Goal: Task Accomplishment & Management: Use online tool/utility

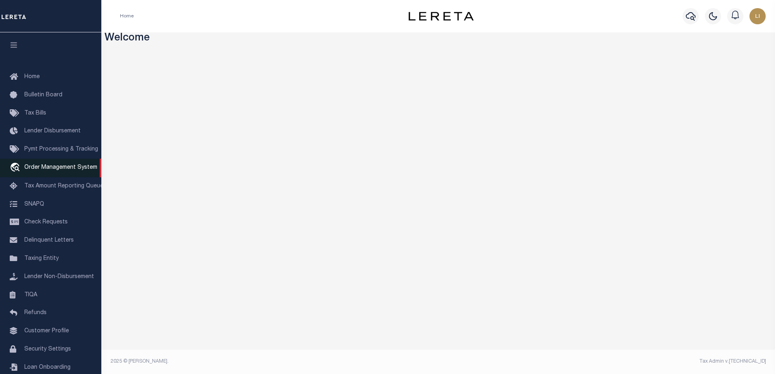
click at [42, 171] on span "Order Management System" at bounding box center [60, 168] width 73 height 6
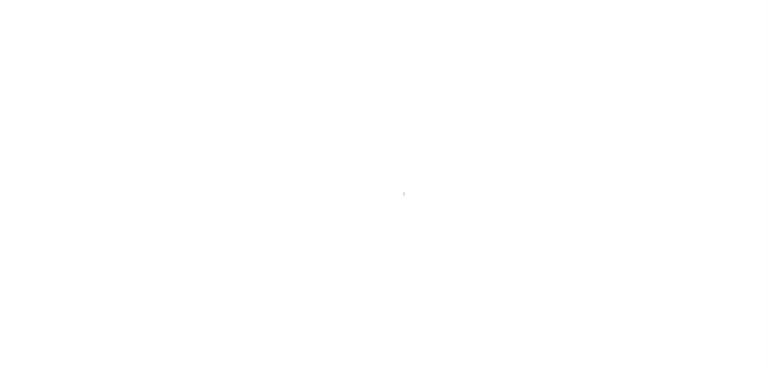
scroll to position [20, 0]
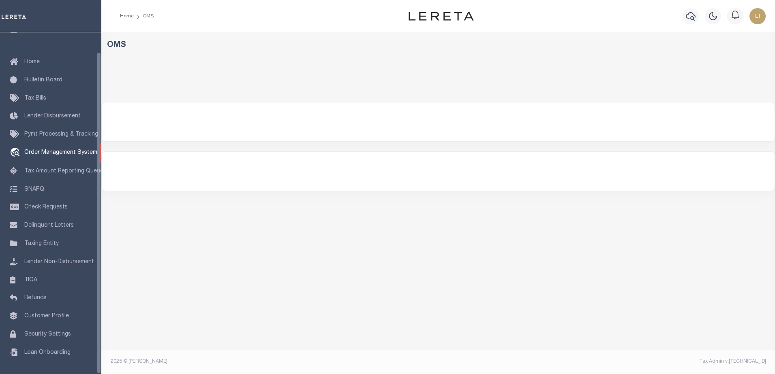
select select "200"
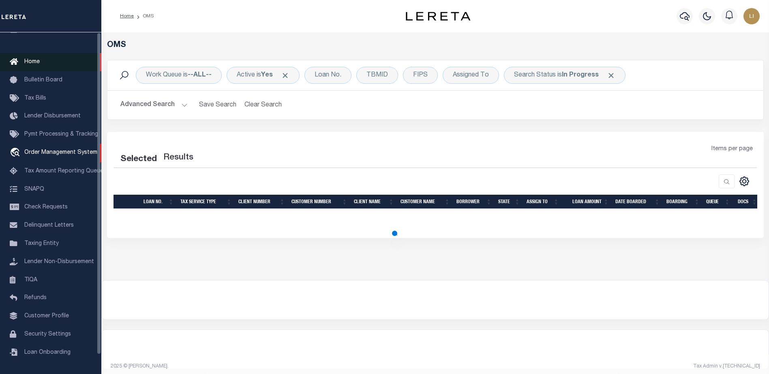
scroll to position [0, 0]
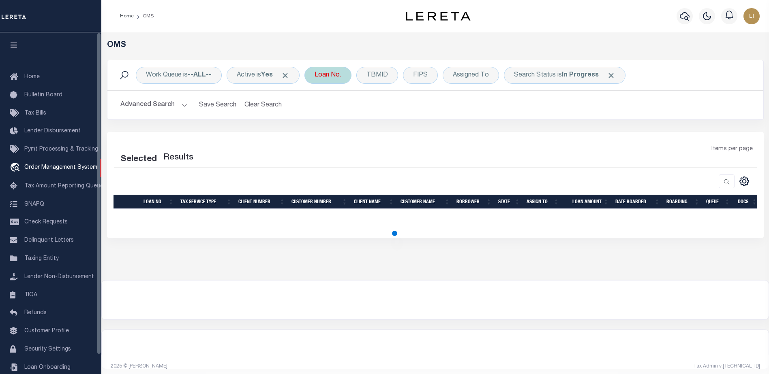
click at [9, 48] on icon "button" at bounding box center [13, 44] width 9 height 7
select select "200"
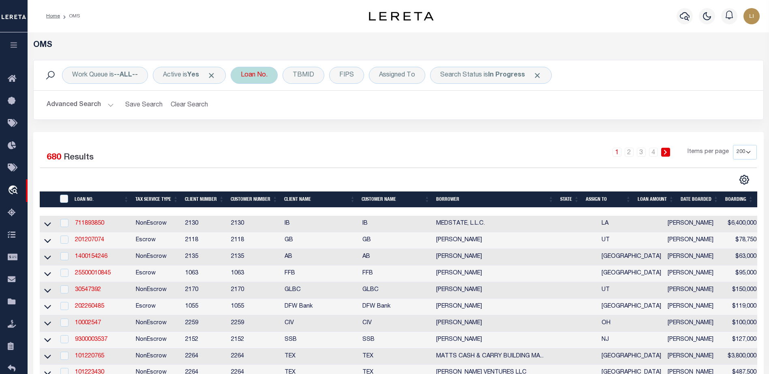
click at [258, 75] on div "Loan No." at bounding box center [254, 75] width 47 height 17
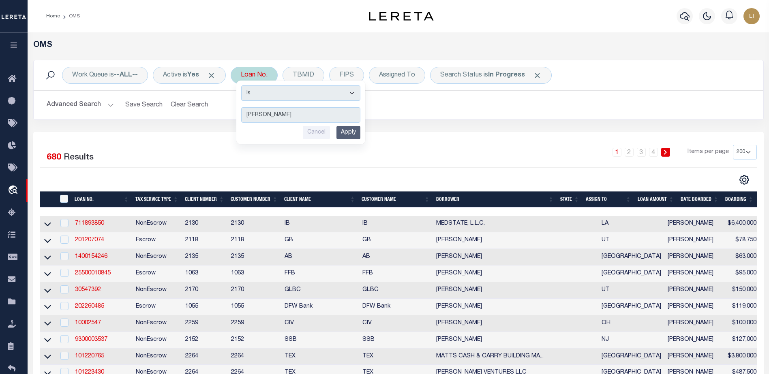
type input "[PERSON_NAME]"
click at [276, 96] on select "Is Contains" at bounding box center [300, 93] width 119 height 15
select select "c"
click at [244, 86] on select "Is Contains" at bounding box center [300, 93] width 119 height 15
click at [345, 132] on input "Apply" at bounding box center [348, 132] width 24 height 13
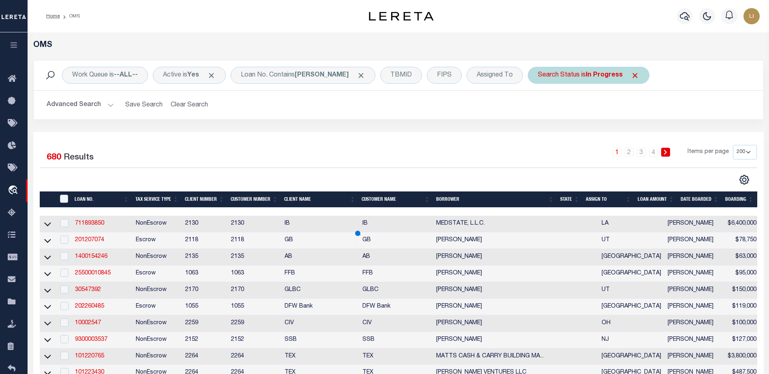
click at [601, 73] on div "Search Status is In Progress" at bounding box center [589, 75] width 122 height 17
select select "IP"
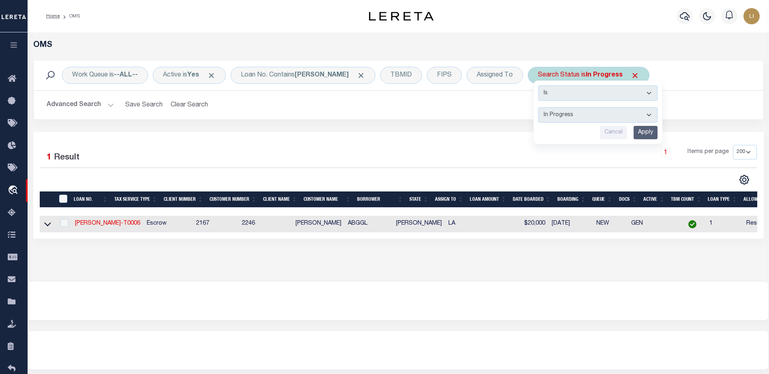
click at [631, 74] on span "Click to Remove" at bounding box center [635, 75] width 9 height 9
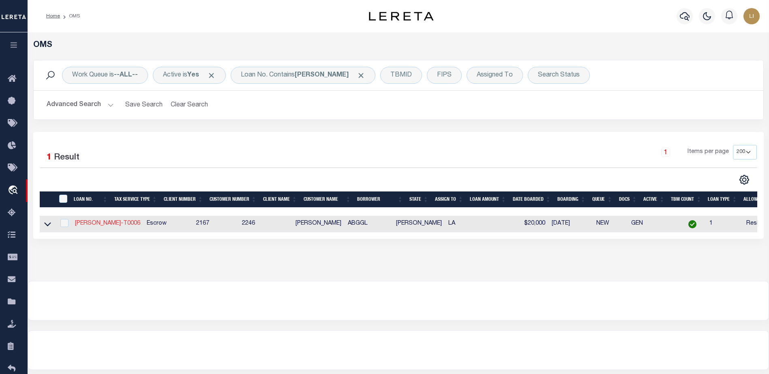
click at [84, 225] on link "[PERSON_NAME]-T0006" at bounding box center [107, 224] width 65 height 6
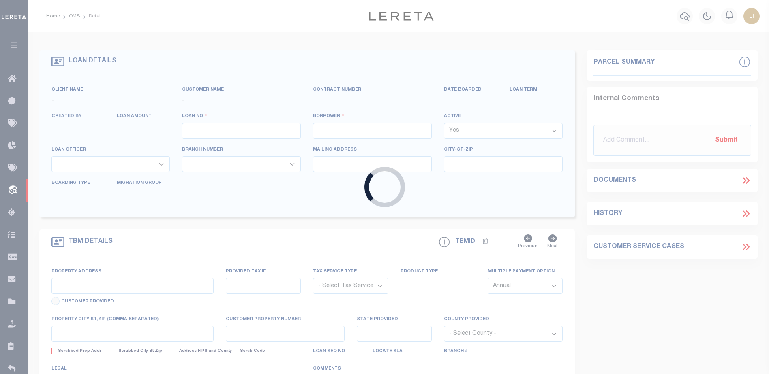
type input "[PERSON_NAME]-T0006"
type input "[PERSON_NAME]"
select select
type input "136 E RAILROAD AVE"
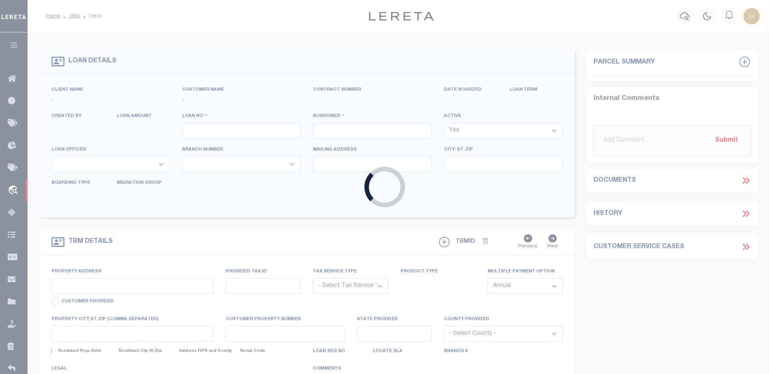
type input "INDEPENDENCE LA 70443-2708"
type input "06/28/2025"
select select "10"
select select "Escrow"
type input "136 E RAILROAD AVE"
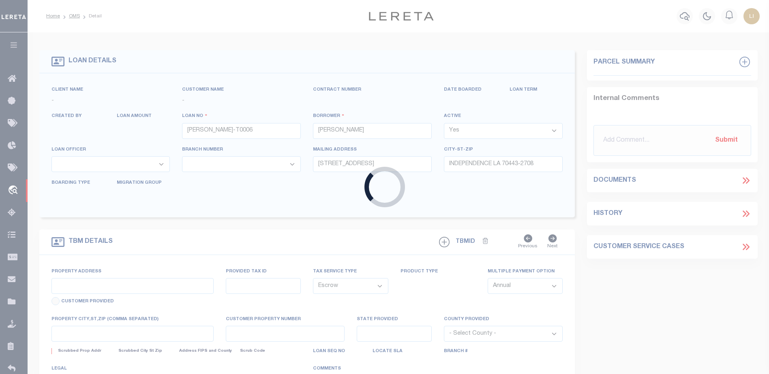
type input "03587118"
select select
type input "INDEPENDENCE LA 70443-2708"
type input "LA"
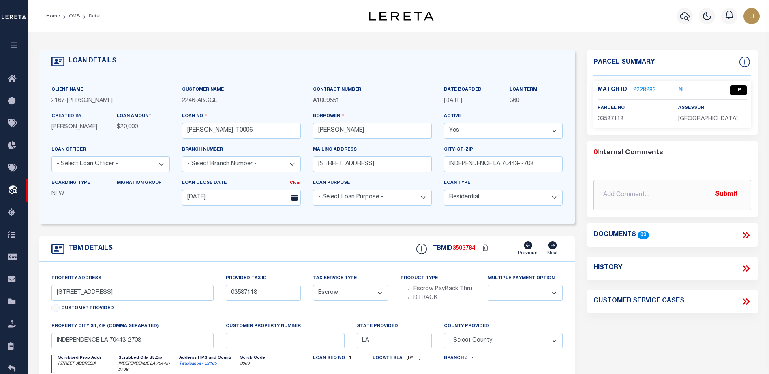
click at [745, 237] on icon at bounding box center [745, 235] width 11 height 11
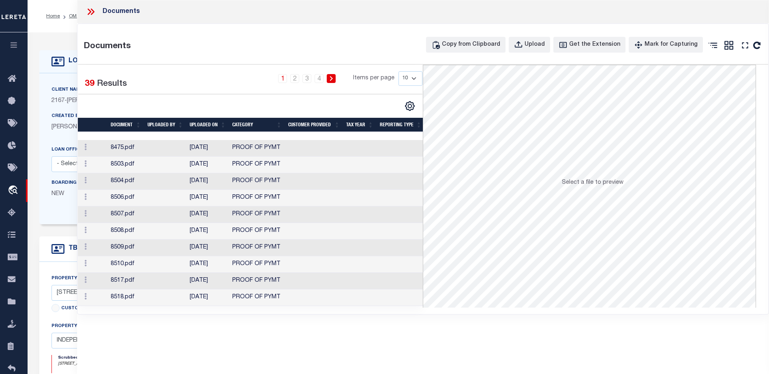
click at [116, 150] on td "8475.pdf" at bounding box center [125, 148] width 37 height 17
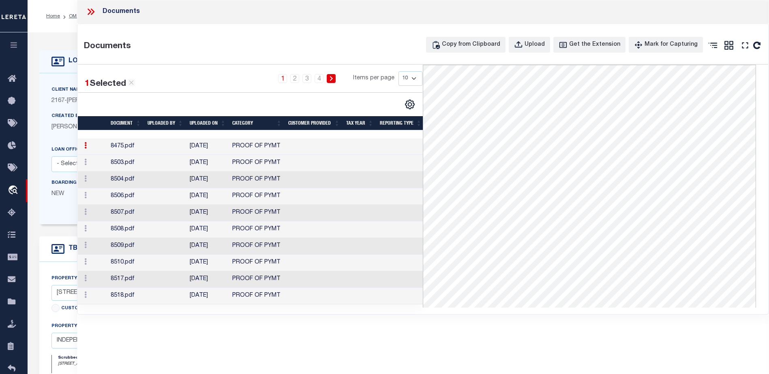
click at [123, 184] on td "8504.pdf" at bounding box center [125, 180] width 37 height 17
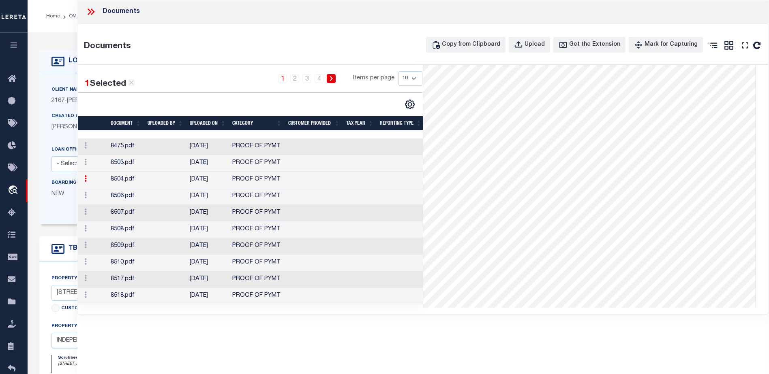
click at [124, 244] on td "8509.pdf" at bounding box center [125, 246] width 37 height 17
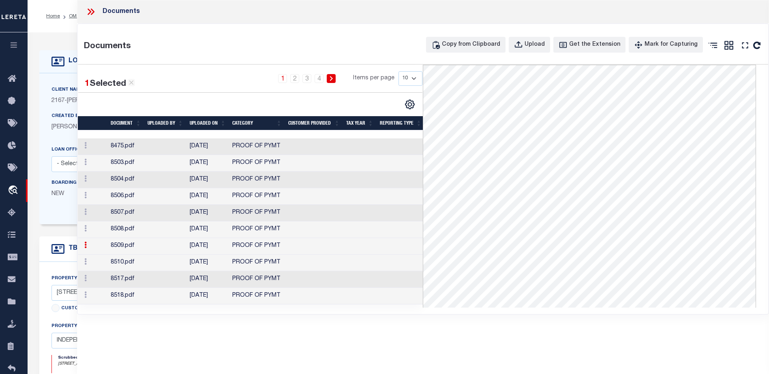
click at [144, 298] on td at bounding box center [165, 296] width 42 height 17
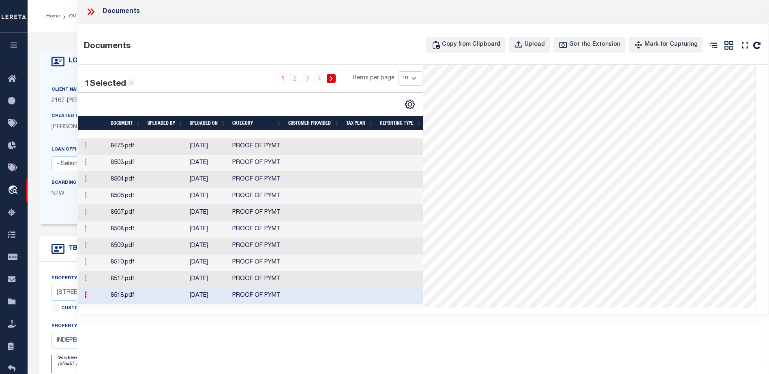
click at [333, 80] on icon at bounding box center [332, 78] width 4 height 5
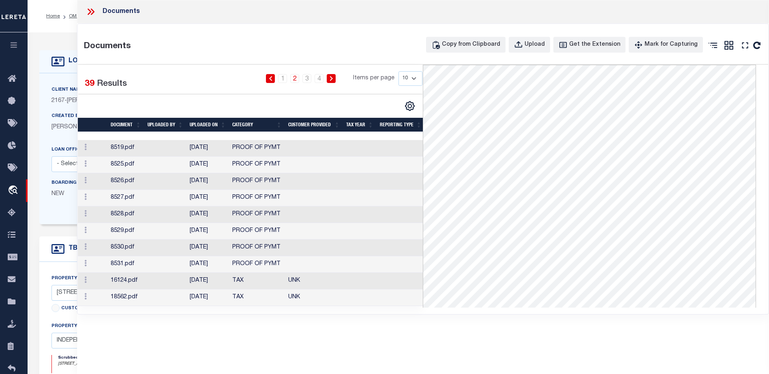
click at [333, 80] on icon at bounding box center [332, 78] width 4 height 5
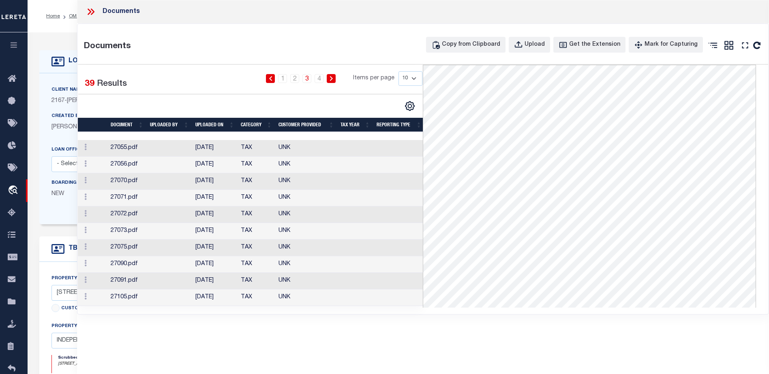
click at [333, 80] on icon at bounding box center [332, 78] width 4 height 5
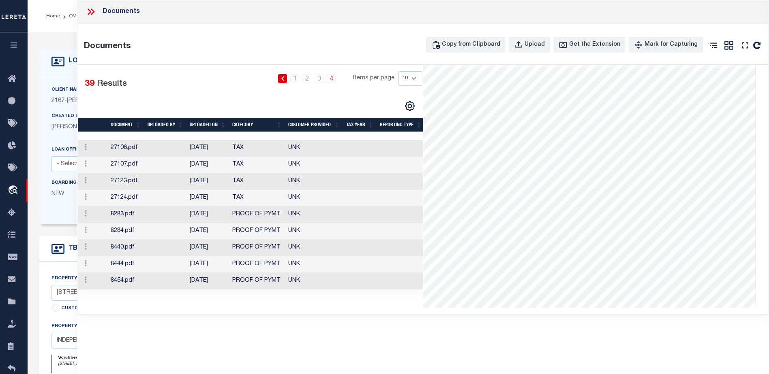
click at [153, 219] on td at bounding box center [165, 215] width 42 height 17
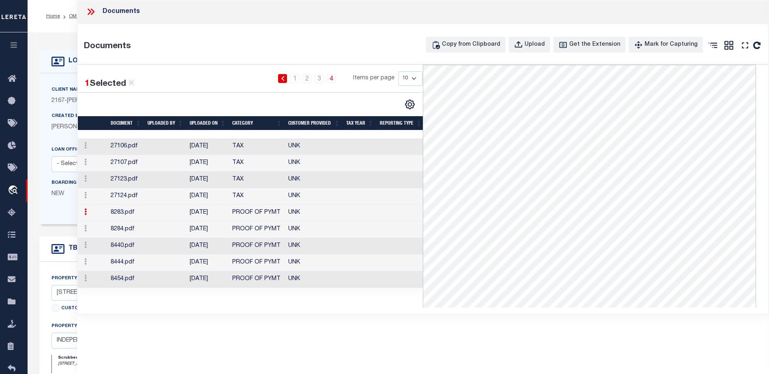
click at [147, 231] on td at bounding box center [165, 230] width 42 height 17
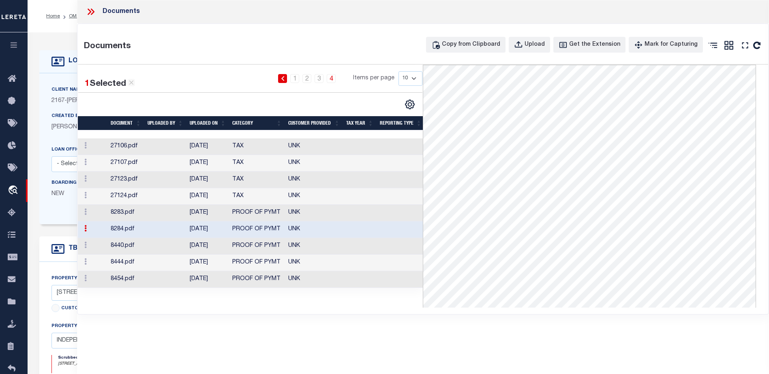
click at [147, 246] on td at bounding box center [165, 246] width 42 height 17
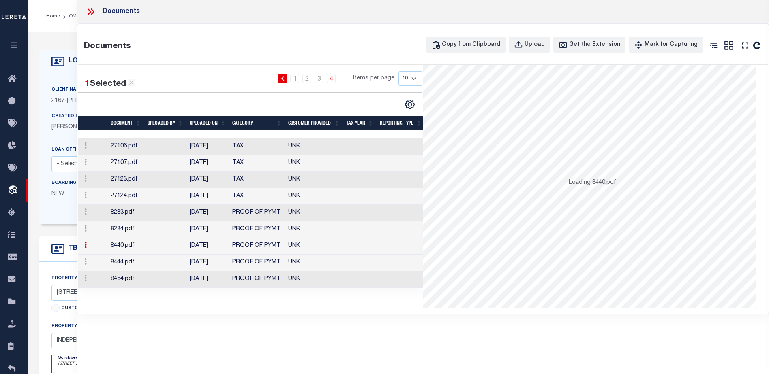
click at [138, 279] on td "8454.pdf" at bounding box center [125, 280] width 37 height 17
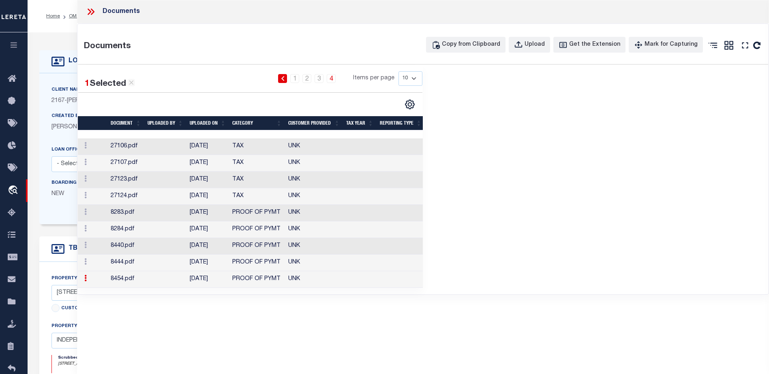
click at [146, 150] on td at bounding box center [165, 147] width 42 height 17
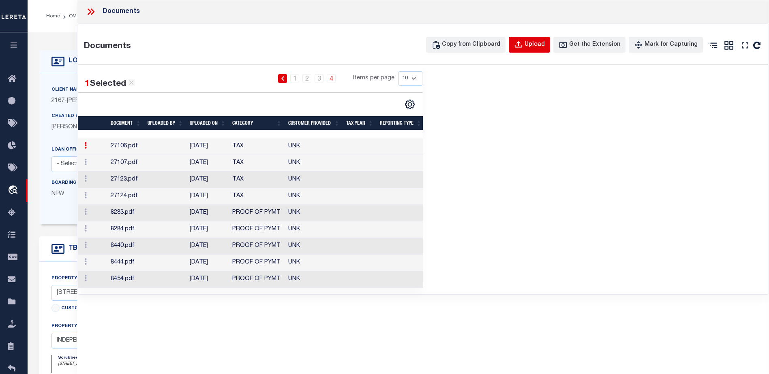
click at [538, 45] on div "Upload" at bounding box center [534, 45] width 20 height 9
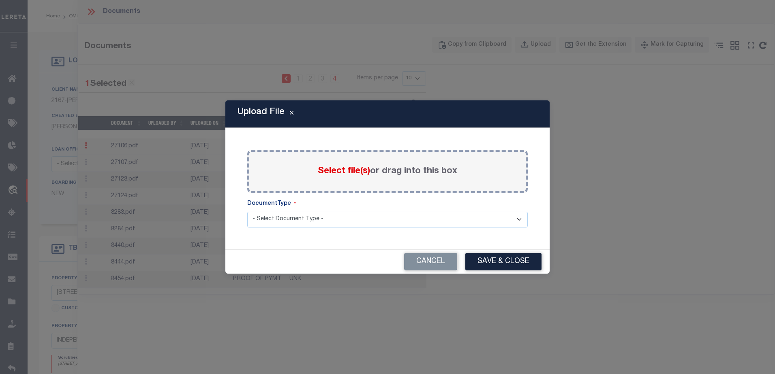
click at [348, 165] on label "Select file(s) or drag into this box" at bounding box center [387, 171] width 139 height 13
click at [0, 0] on input "Select file(s) or drag into this box" at bounding box center [0, 0] width 0 height 0
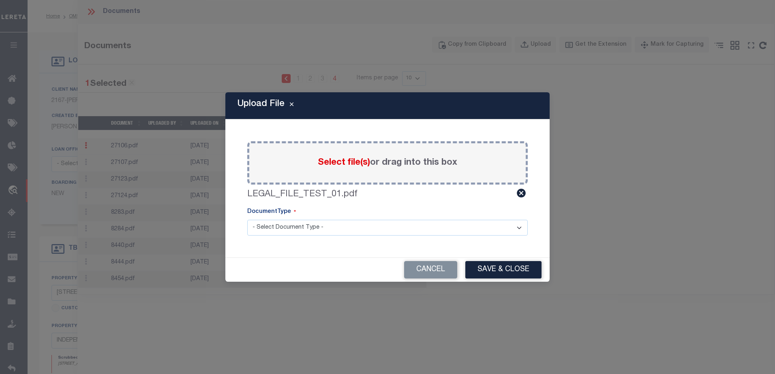
click at [390, 222] on select "- Select Document Type - Tax Service Documents" at bounding box center [387, 228] width 280 height 16
select select "TAX"
click at [247, 220] on select "- Select Document Type - Tax Service Documents" at bounding box center [387, 228] width 280 height 16
click at [487, 279] on div "Cancel Save & Close" at bounding box center [387, 270] width 324 height 24
click at [486, 274] on button "Save & Close" at bounding box center [503, 269] width 76 height 17
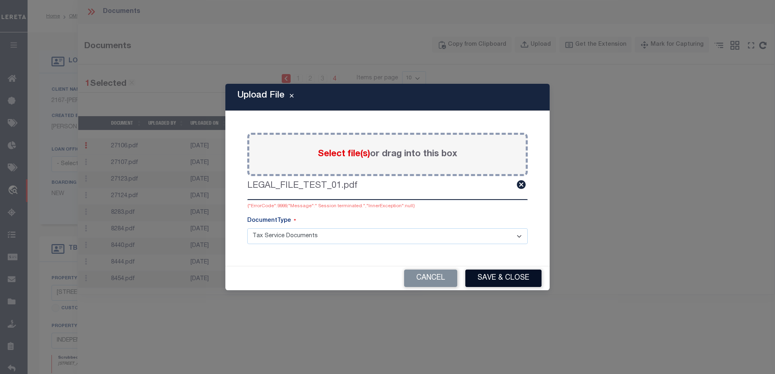
click at [496, 285] on button "Save & Close" at bounding box center [503, 278] width 76 height 17
click at [416, 272] on button "Cancel" at bounding box center [430, 278] width 53 height 17
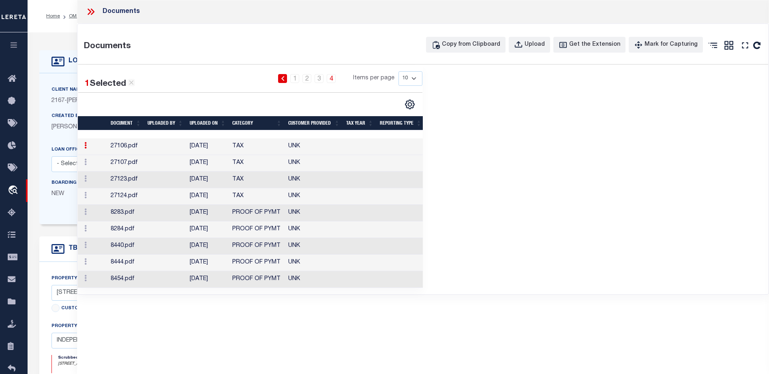
click at [135, 156] on td "27107.pdf" at bounding box center [125, 163] width 37 height 17
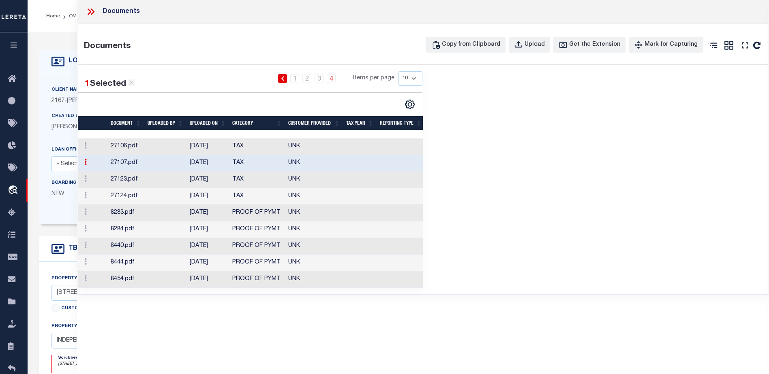
click at [86, 12] on icon at bounding box center [91, 11] width 11 height 11
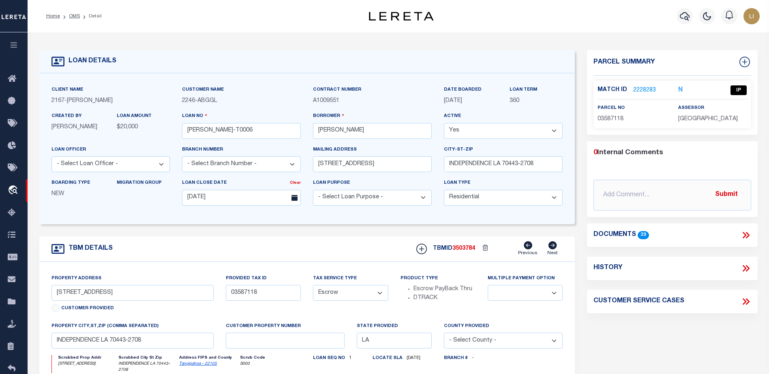
click at [746, 236] on icon at bounding box center [745, 235] width 11 height 11
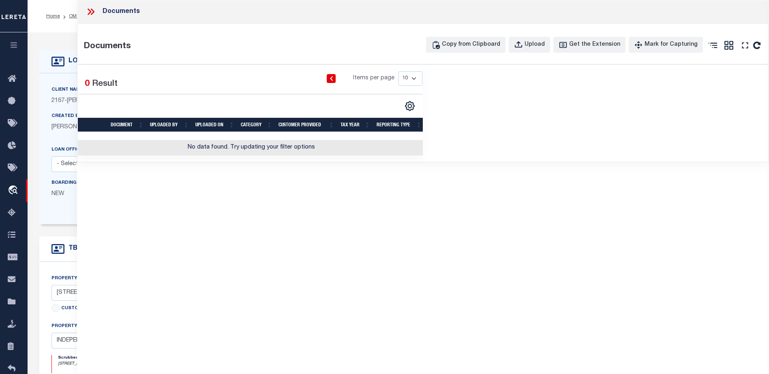
click at [90, 10] on icon at bounding box center [91, 11] width 11 height 11
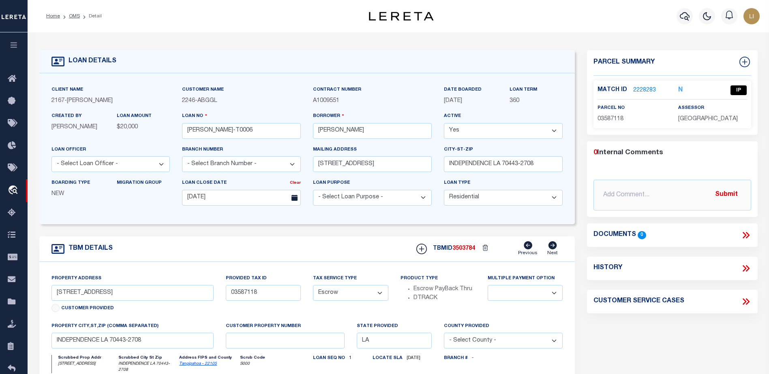
click at [747, 234] on icon at bounding box center [745, 235] width 11 height 11
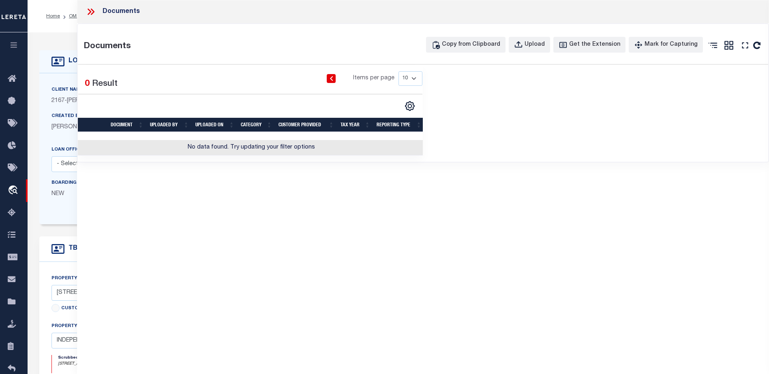
click at [98, 11] on div at bounding box center [94, 11] width 17 height 11
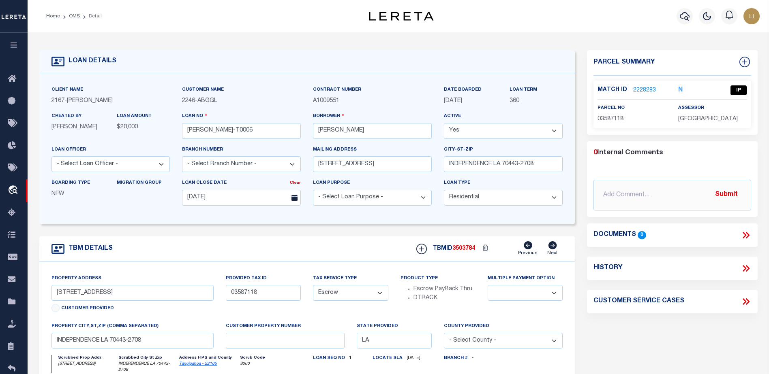
click at [648, 91] on link "2228283" at bounding box center [644, 90] width 23 height 9
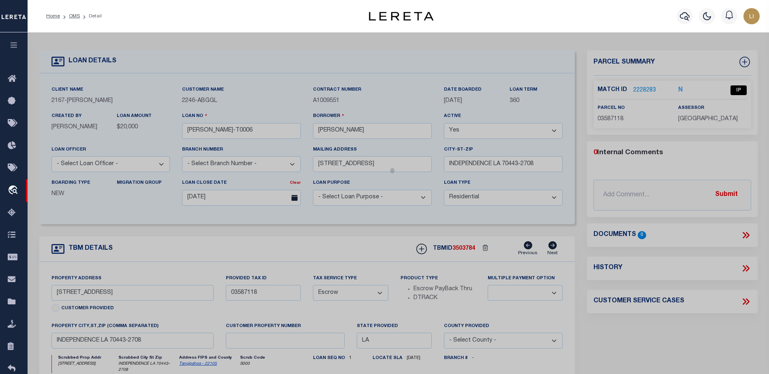
checkbox input "false"
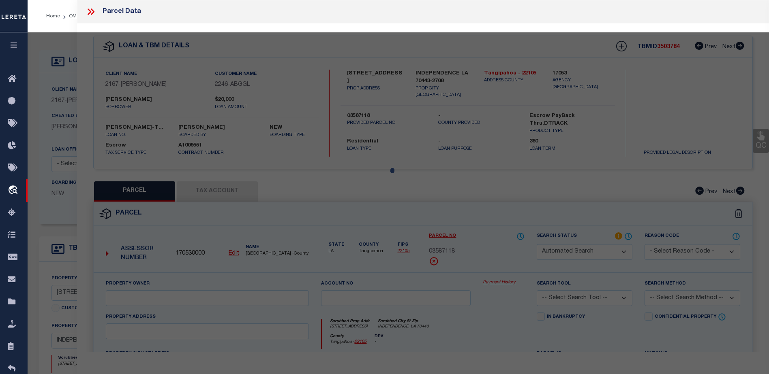
select select "IP"
type input "GULF ISLAND SHRIMP & SEAFOOD II LLC"
select select "ATL"
select select "ADD"
type input "136 E RAILROAD AVE"
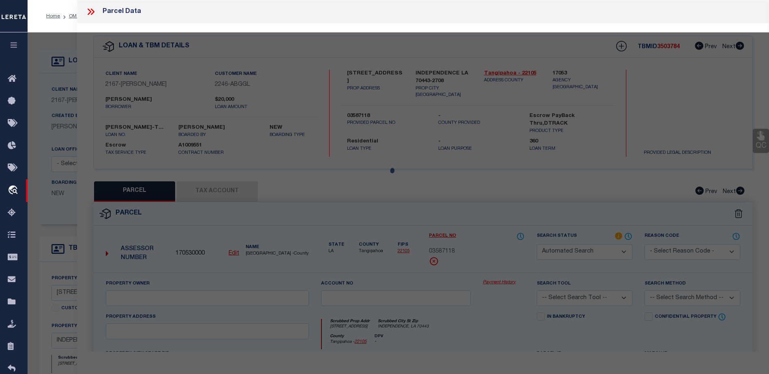
type input "INDEPENDENCE, LA 70443"
type textarea "5.57A TOTAL 1.50A IN SQ 31 INDY B430 P676 XXXXXXXXXXXXXXXXXXXXXXXXXXXXXXXXX 4.0…"
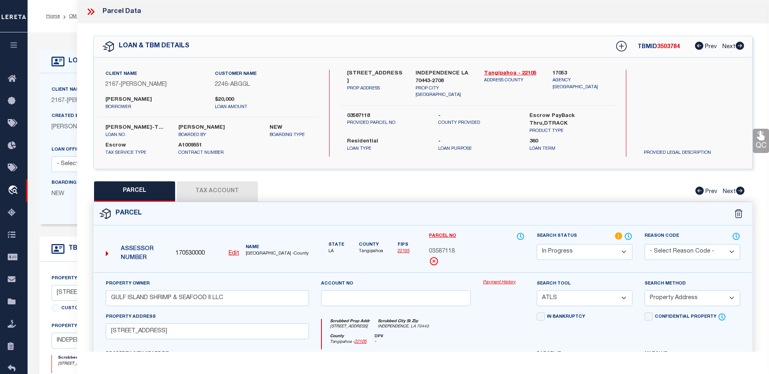
click at [247, 196] on button "Tax Account" at bounding box center [217, 192] width 81 height 20
select select "100"
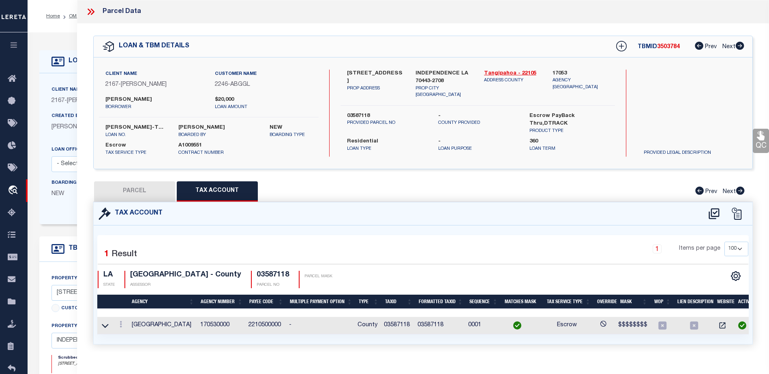
click at [162, 191] on button "PARCEL" at bounding box center [134, 192] width 81 height 20
select select "AS"
select select
checkbox input "false"
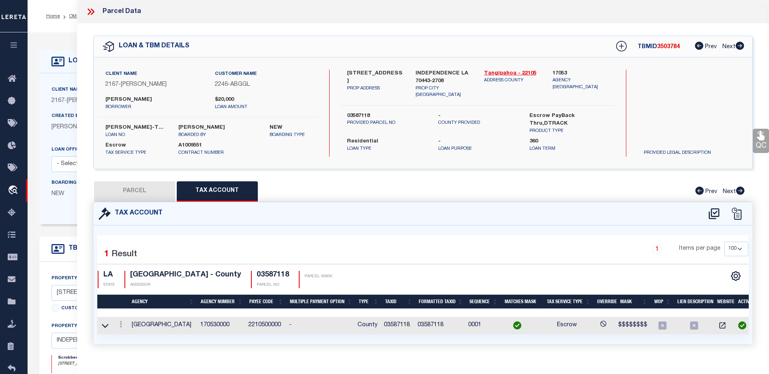
checkbox input "false"
select select "IP"
type input "GULF ISLAND SHRIMP & SEAFOOD II LLC"
select select "ATL"
select select "ADD"
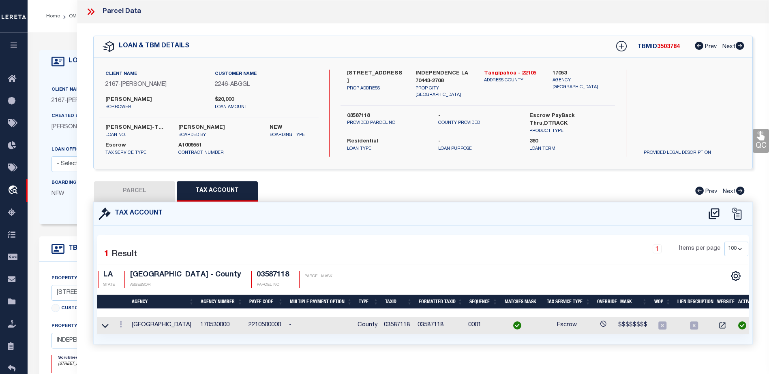
type input "136 E RAILROAD AVE"
type input "INDEPENDENCE, LA 70443"
type textarea "5.57A TOTAL 1.50A IN SQ 31 INDY B430 P676 XXXXXXXXXXXXXXXXXXXXXXXXXXXXXXXXX 4.0…"
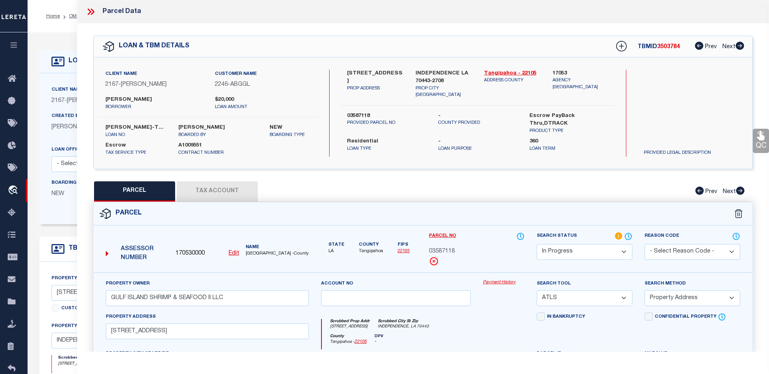
click at [514, 282] on link "Payment History" at bounding box center [504, 283] width 42 height 7
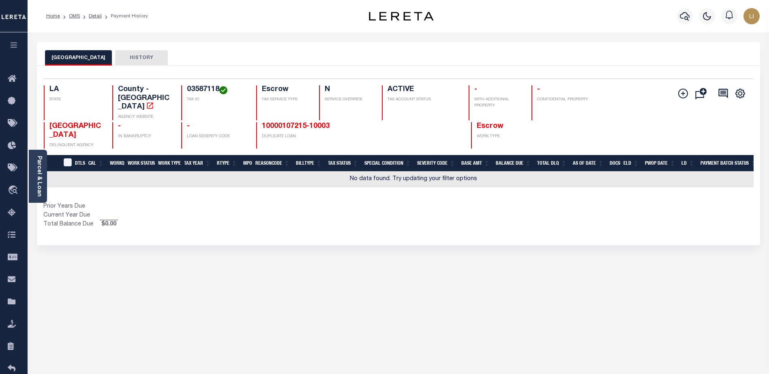
click at [137, 56] on button "HISTORY" at bounding box center [141, 57] width 53 height 15
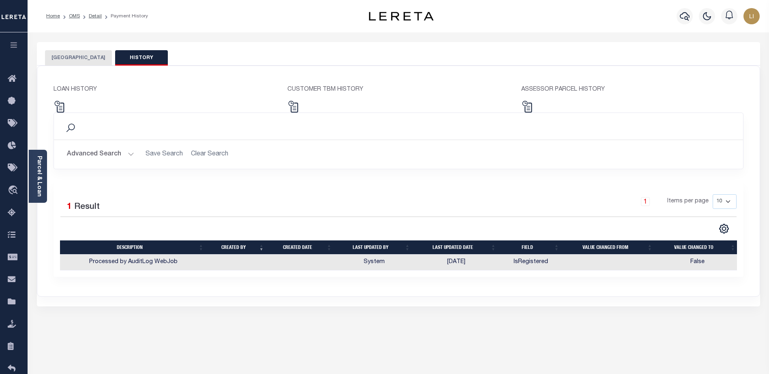
click at [98, 52] on button "TANGIPAHOA PARISH" at bounding box center [78, 57] width 67 height 15
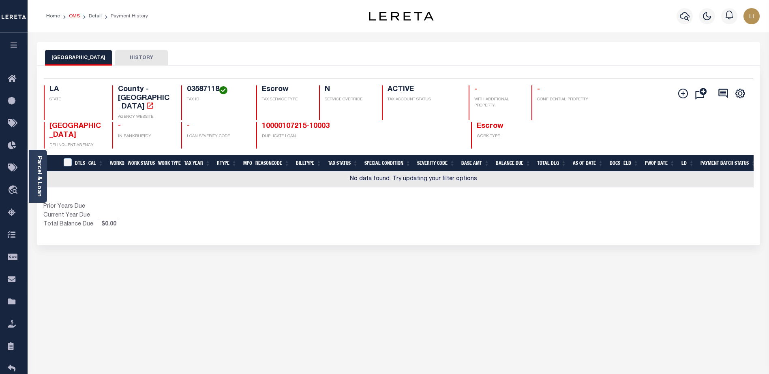
click at [77, 17] on link "OMS" at bounding box center [74, 16] width 11 height 5
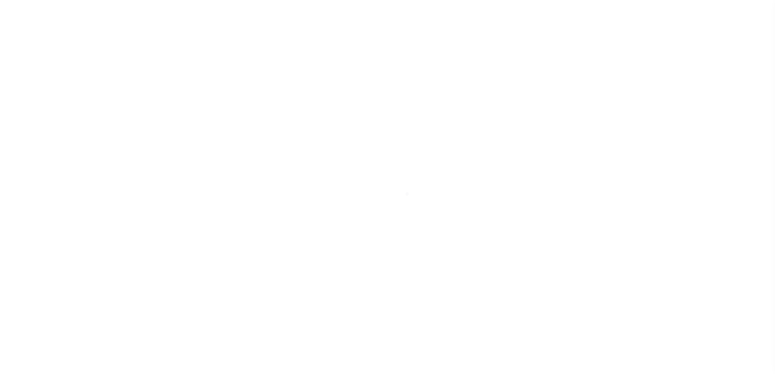
select select "200"
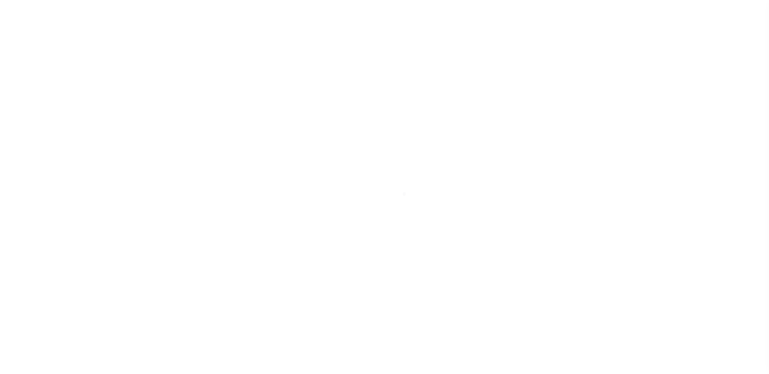
select select "200"
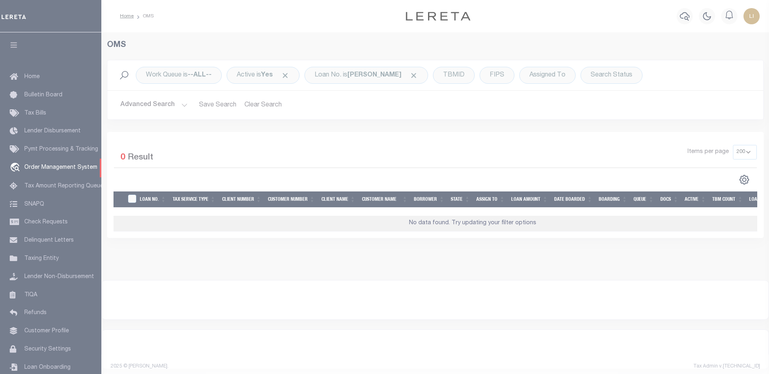
scroll to position [20, 0]
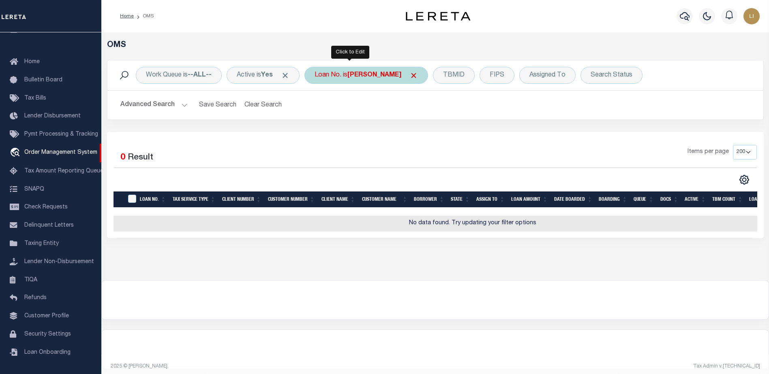
click at [331, 81] on div "Loan No. is [PERSON_NAME]" at bounding box center [366, 75] width 124 height 17
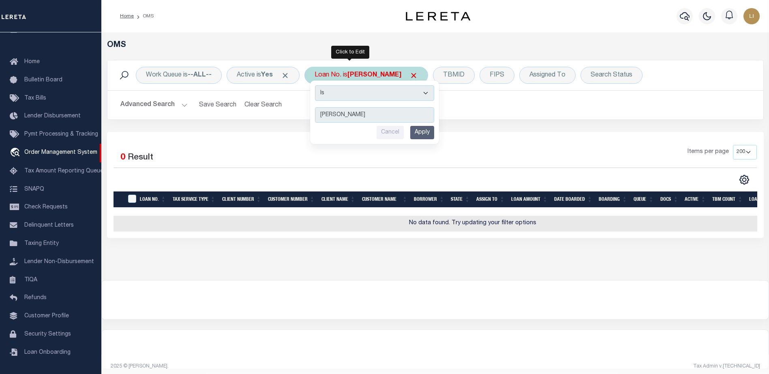
click at [344, 96] on select "Is Contains" at bounding box center [374, 93] width 119 height 15
select select "c"
click at [318, 86] on select "Is Contains" at bounding box center [374, 93] width 119 height 15
click at [428, 134] on input "Apply" at bounding box center [422, 132] width 24 height 13
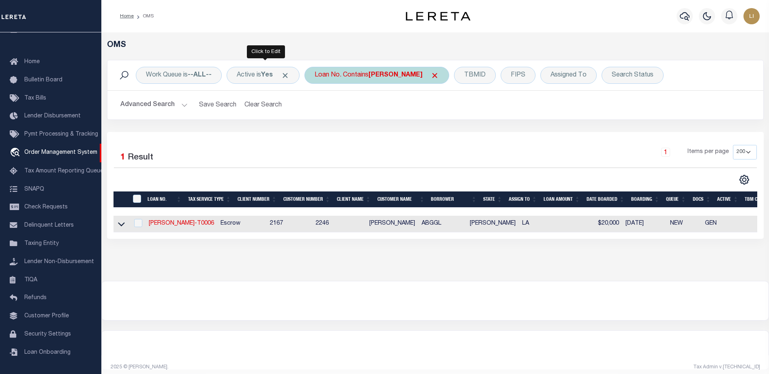
click at [285, 79] on span "Click to Remove" at bounding box center [285, 75] width 9 height 9
